Goal: Transaction & Acquisition: Subscribe to service/newsletter

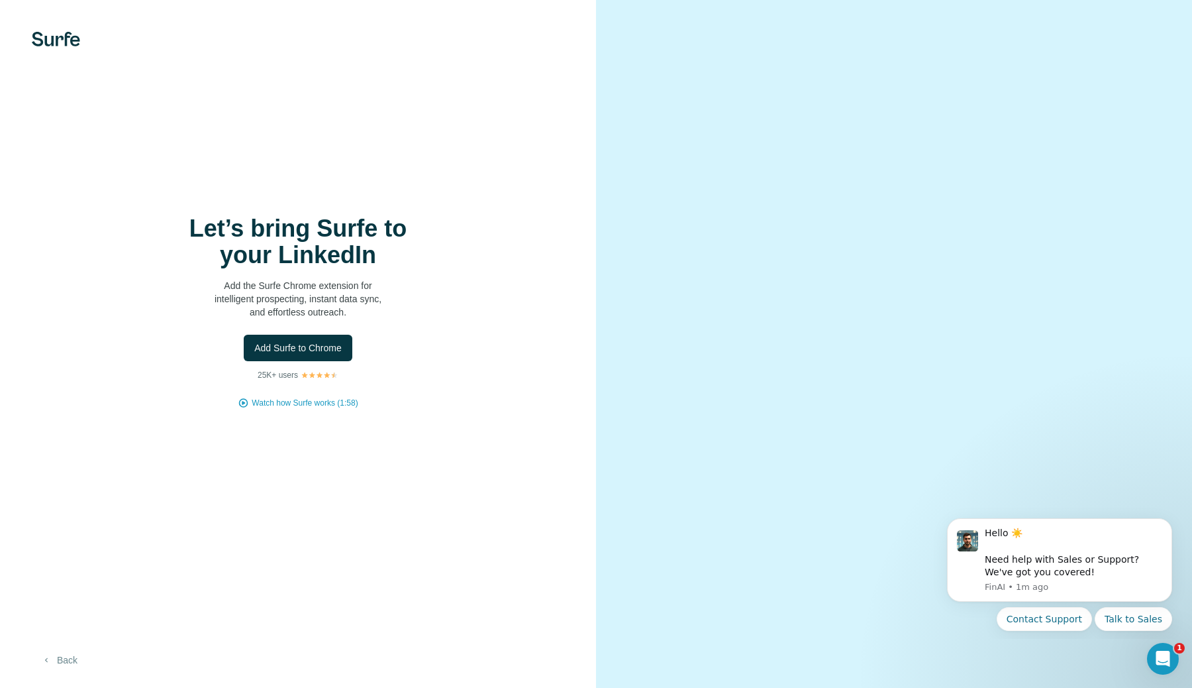
click at [68, 655] on button "Back" at bounding box center [59, 660] width 55 height 24
click at [1165, 519] on icon "Dismiss notification" at bounding box center [1168, 522] width 7 height 7
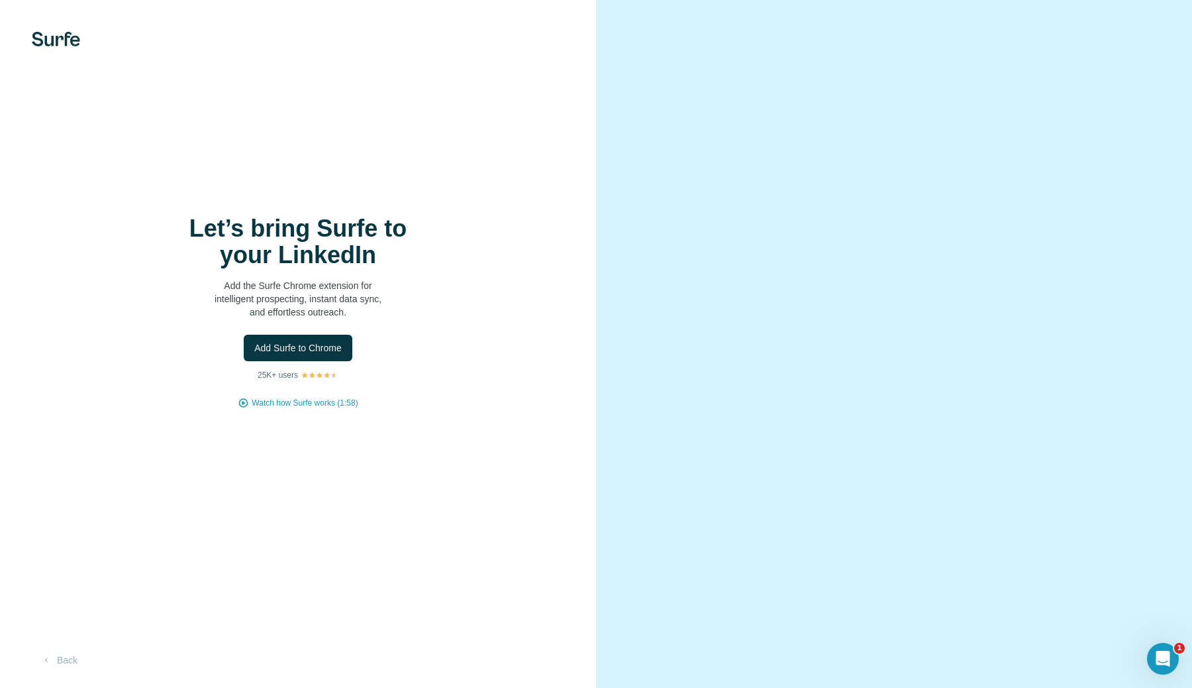
click at [262, 218] on h1 "Let’s bring Surfe to your LinkedIn" at bounding box center [298, 241] width 265 height 53
click at [262, 280] on p "Add the Surfe Chrome extension for intelligent prospecting, instant data sync, …" at bounding box center [298, 299] width 265 height 40
click at [291, 351] on span "Add Surfe to Chrome" at bounding box center [297, 347] width 87 height 13
click at [44, 34] on img at bounding box center [56, 39] width 48 height 15
click at [316, 343] on span "Add Surfe to Chrome" at bounding box center [297, 347] width 87 height 13
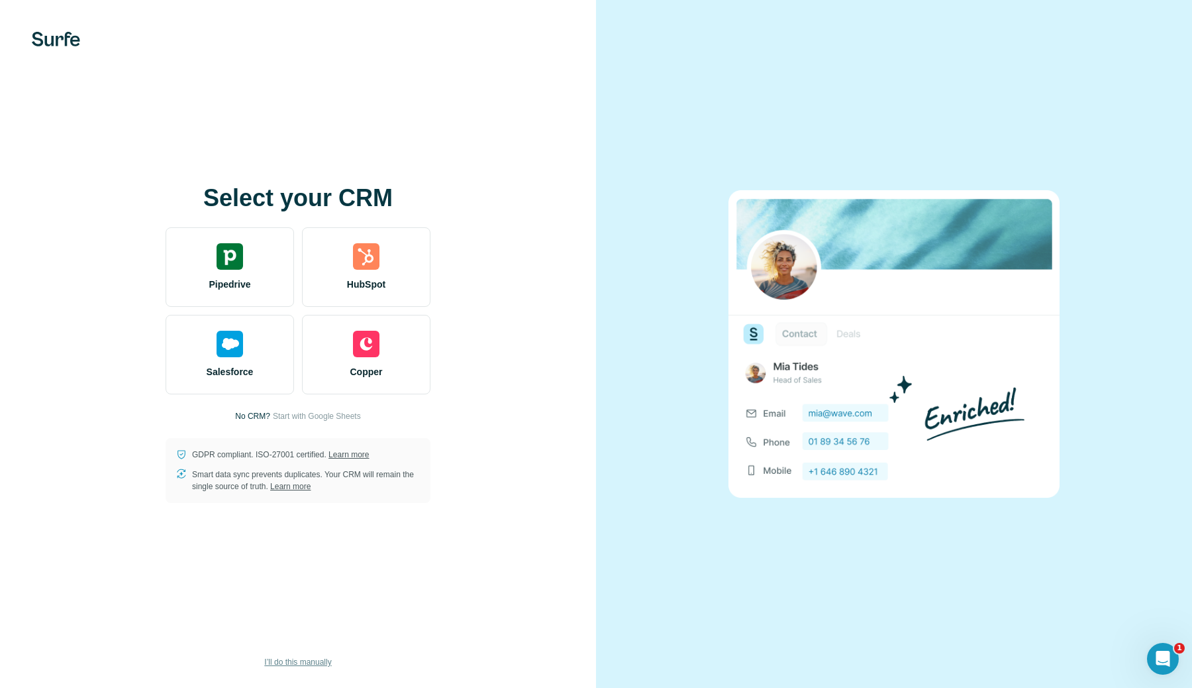
click at [310, 663] on span "I’ll do this manually" at bounding box center [297, 662] width 67 height 12
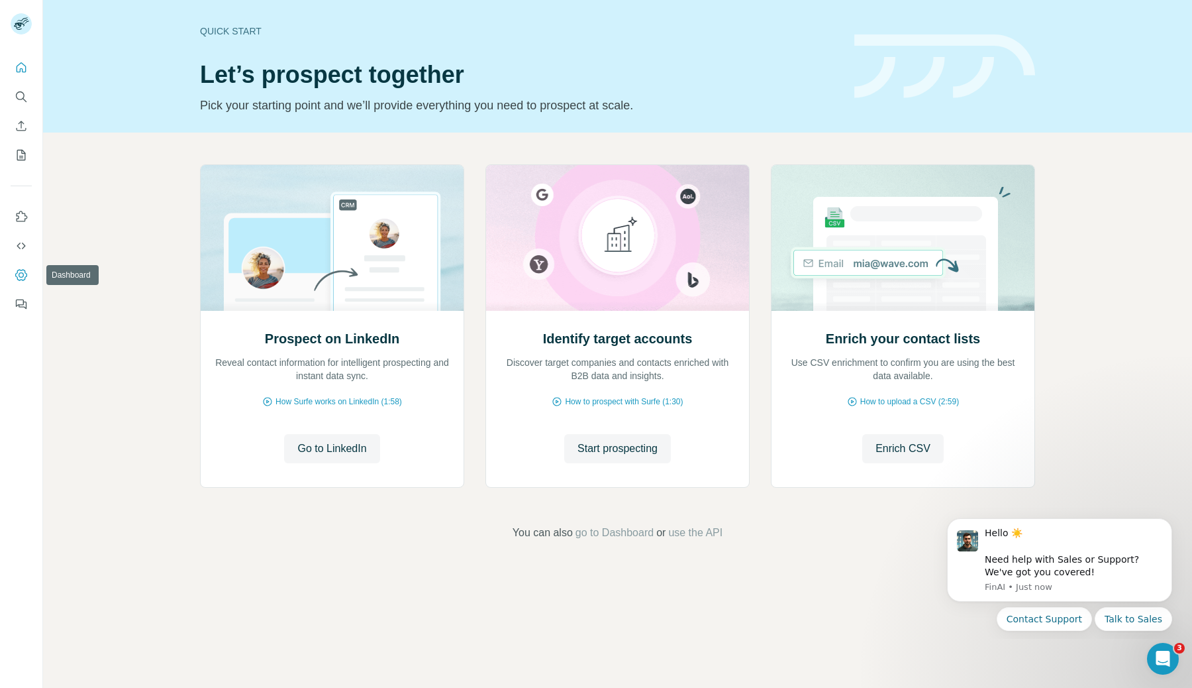
click at [22, 279] on icon "Dashboard" at bounding box center [21, 274] width 12 height 11
click at [20, 274] on icon "Dashboard" at bounding box center [21, 274] width 13 height 13
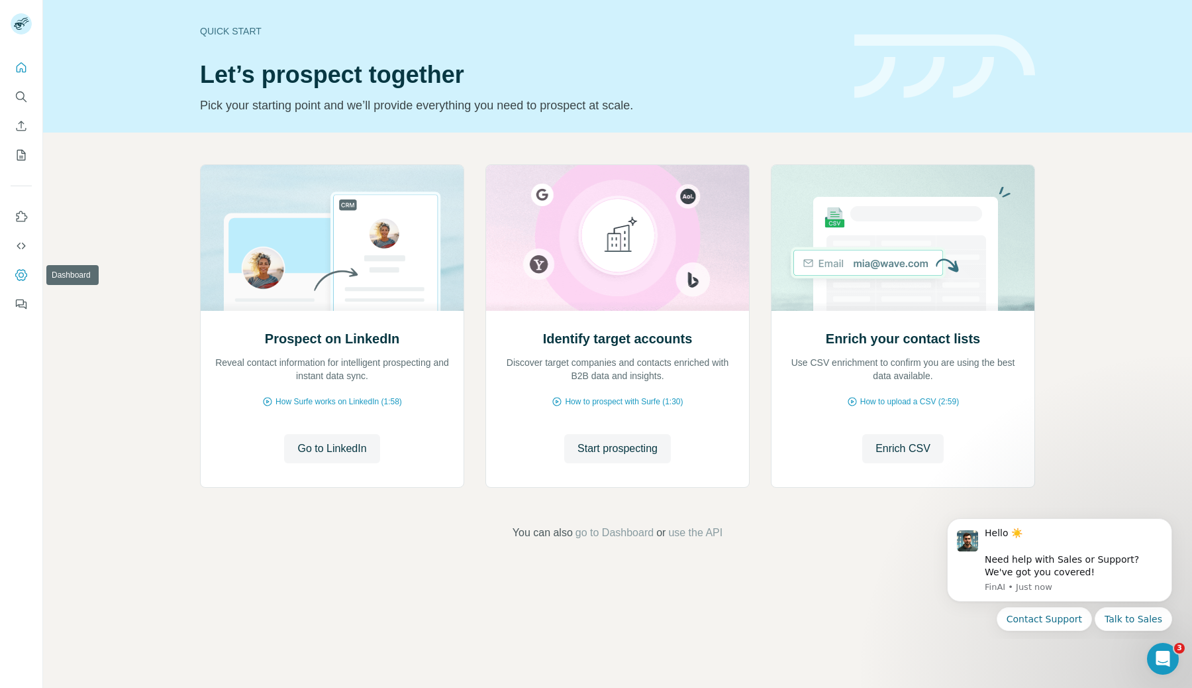
click at [20, 274] on icon "Dashboard" at bounding box center [21, 274] width 13 height 13
click at [30, 274] on button "Dashboard" at bounding box center [21, 275] width 21 height 24
click at [16, 268] on icon "Dashboard" at bounding box center [21, 274] width 13 height 13
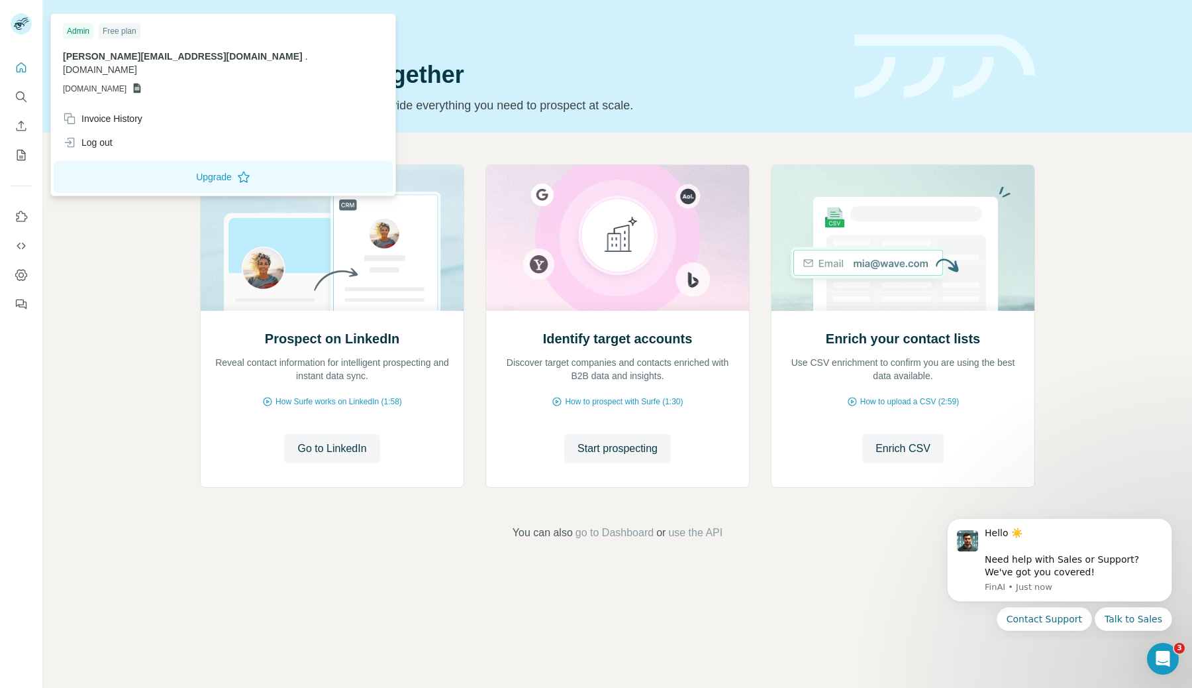
click at [20, 28] on rect at bounding box center [21, 23] width 21 height 21
click at [148, 60] on span "[PERSON_NAME][EMAIL_ADDRESS][DOMAIN_NAME]" at bounding box center [183, 56] width 240 height 11
click at [141, 83] on icon at bounding box center [137, 88] width 7 height 10
click at [107, 33] on div "Free plan" at bounding box center [120, 31] width 42 height 16
click at [83, 33] on div "Admin" at bounding box center [78, 31] width 30 height 16
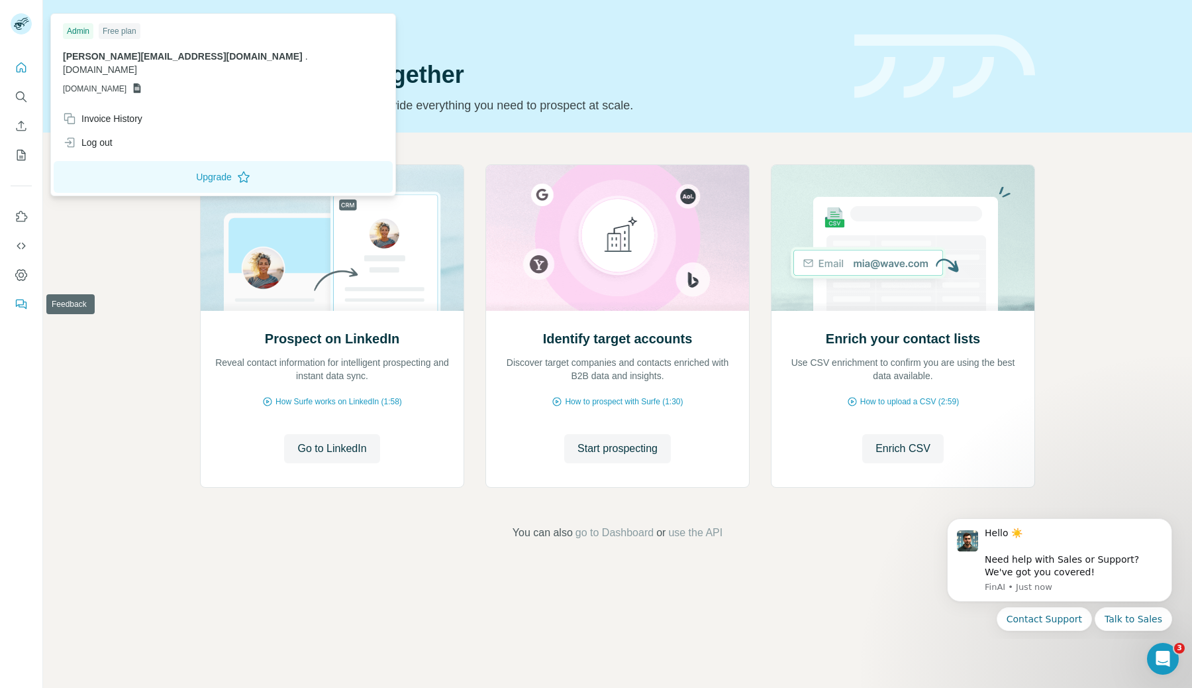
click at [23, 303] on icon "Feedback" at bounding box center [20, 302] width 8 height 7
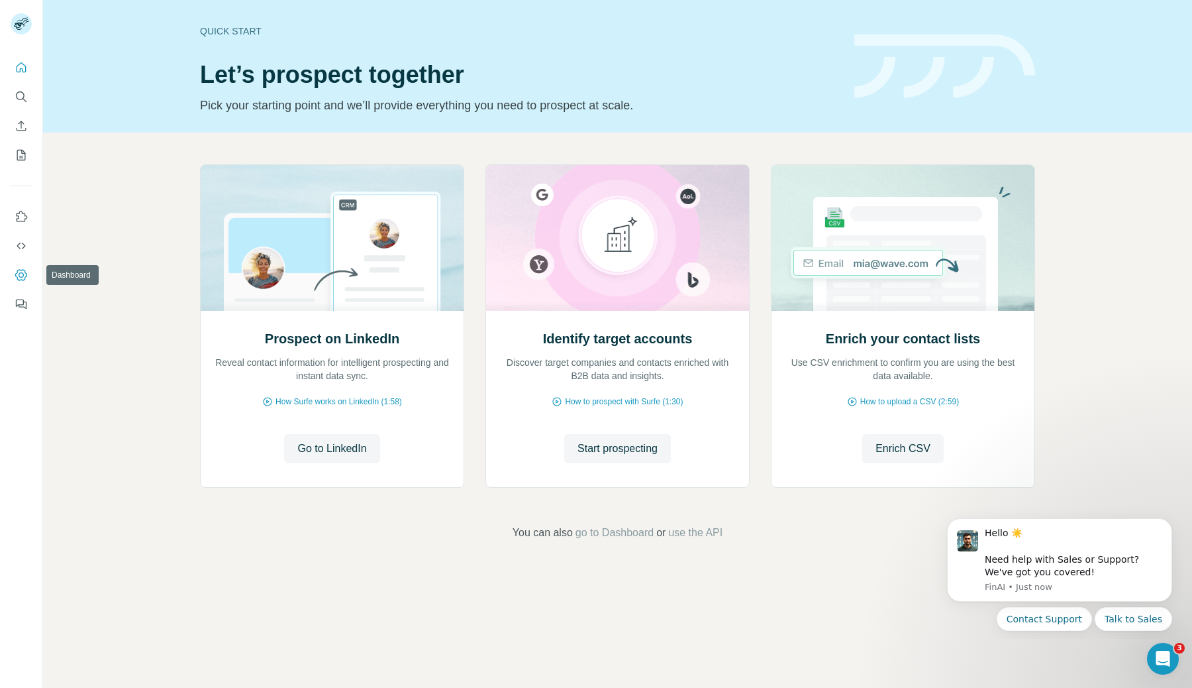
click at [26, 276] on icon "Dashboard" at bounding box center [21, 274] width 12 height 11
click at [623, 531] on span "go to Dashboard" at bounding box center [615, 533] width 78 height 16
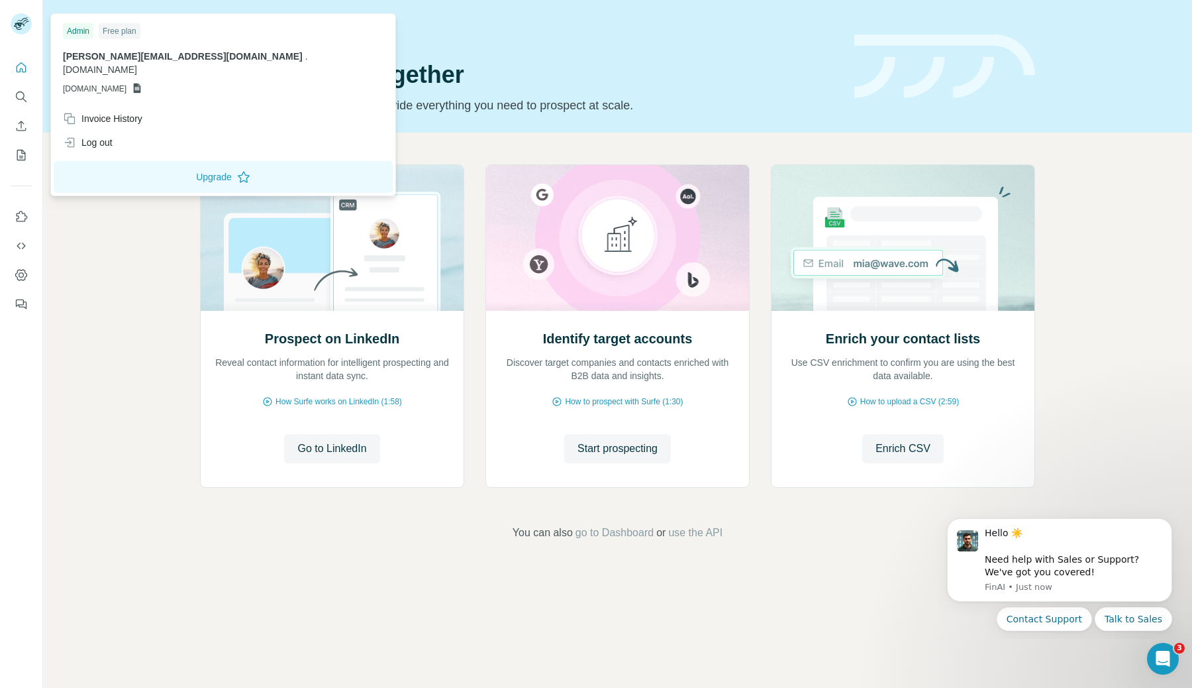
click at [17, 20] on rect at bounding box center [21, 23] width 21 height 21
click at [116, 32] on div "Free plan" at bounding box center [120, 31] width 42 height 16
